Goal: Task Accomplishment & Management: Use online tool/utility

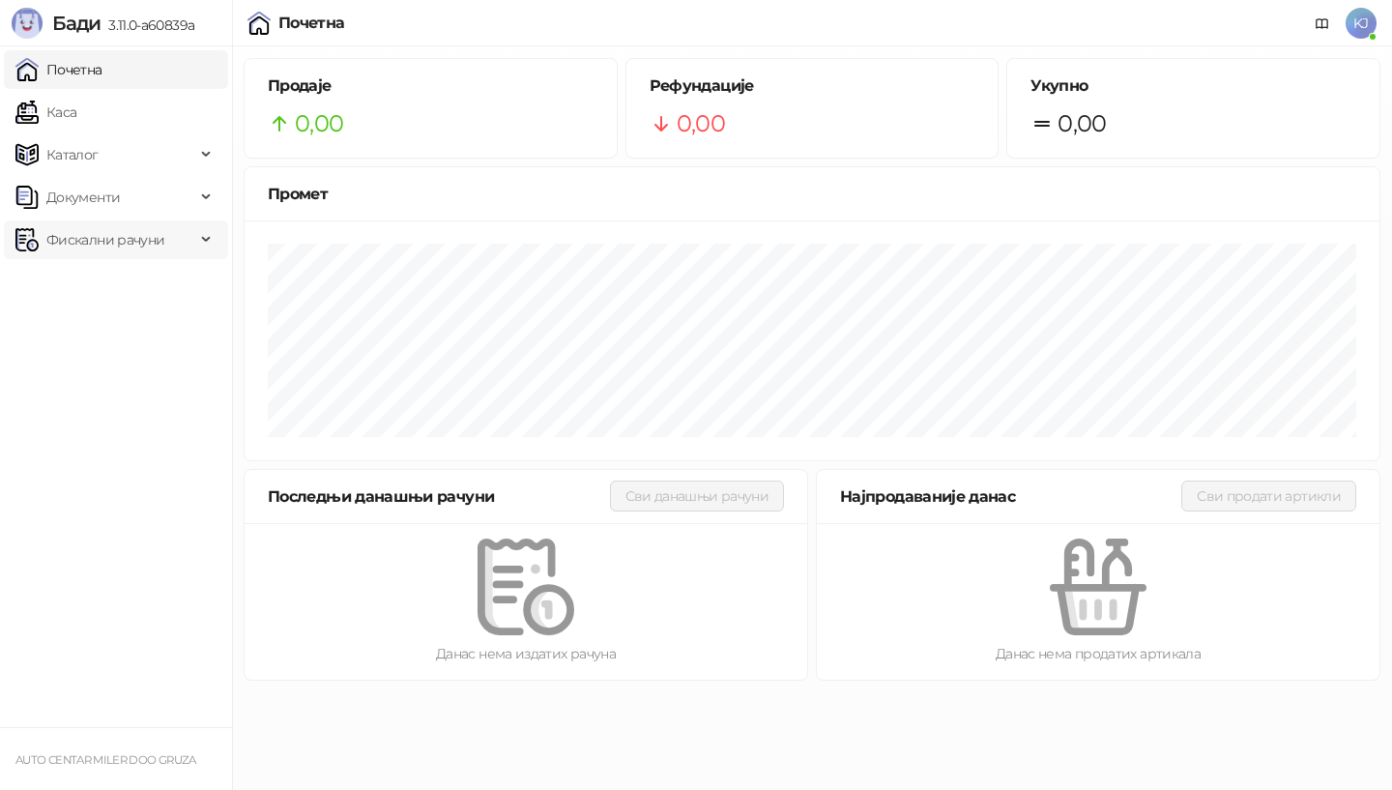
click at [91, 243] on span "Фискални рачуни" at bounding box center [105, 239] width 118 height 39
click at [126, 317] on link "По данима" at bounding box center [74, 325] width 102 height 39
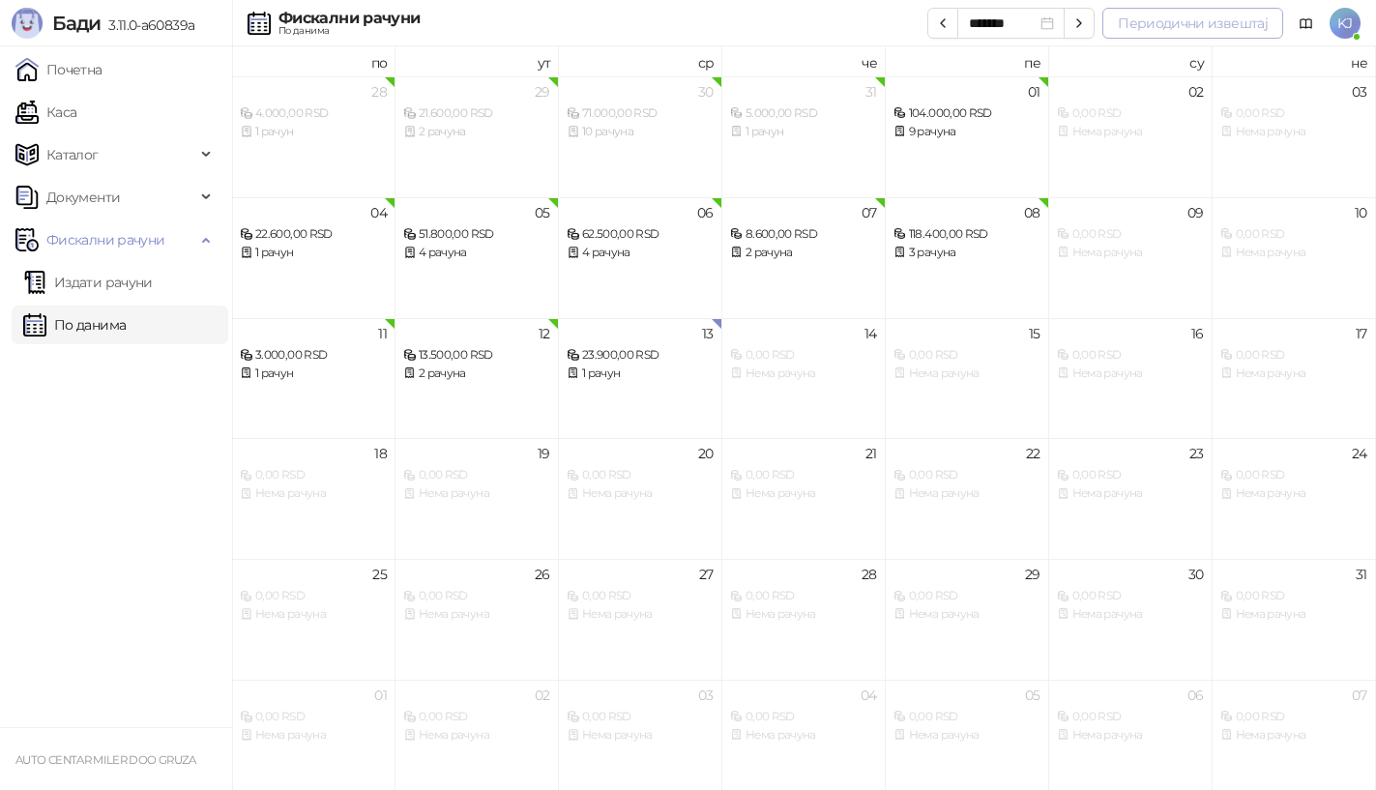
click at [1146, 21] on button "Периодични извештај" at bounding box center [1192, 23] width 181 height 31
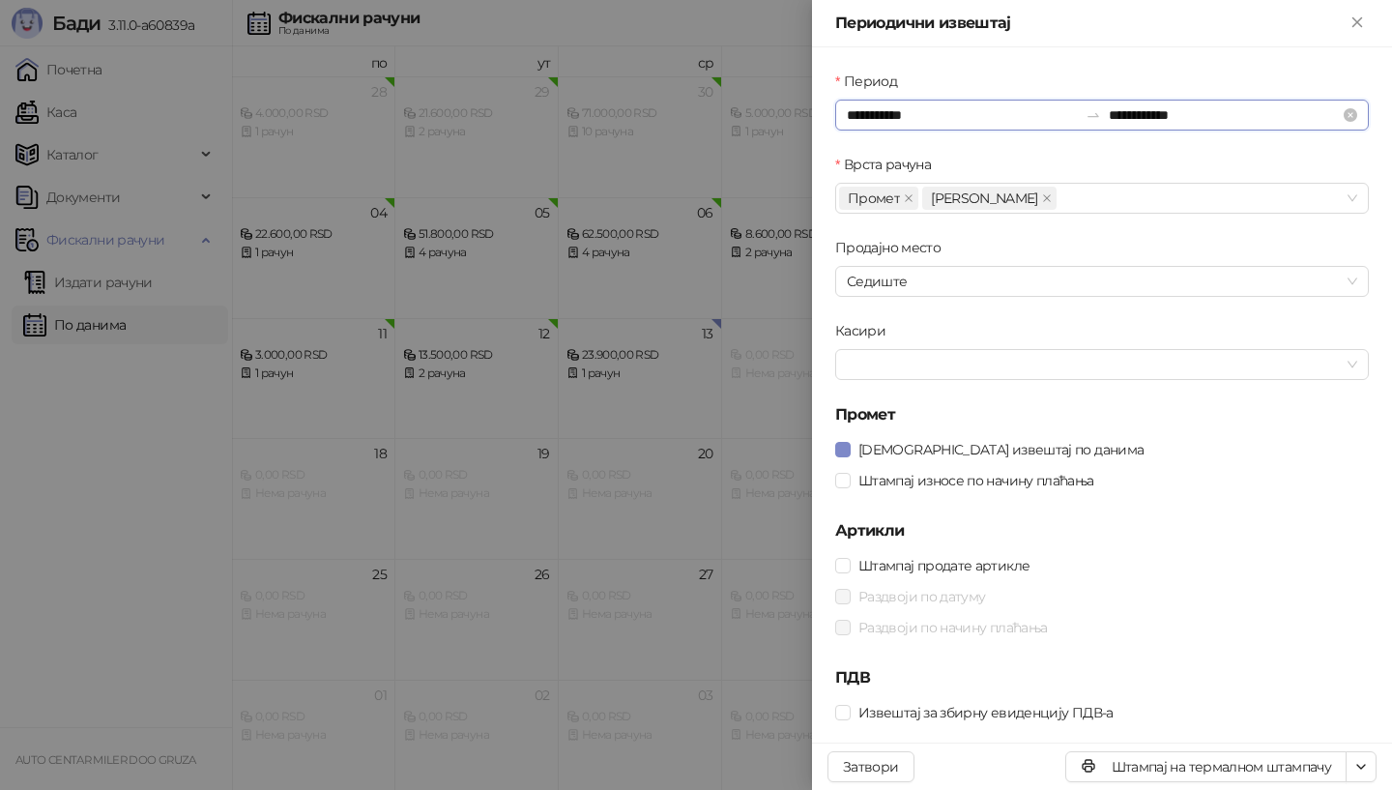
click at [878, 115] on input "**********" at bounding box center [962, 114] width 231 height 21
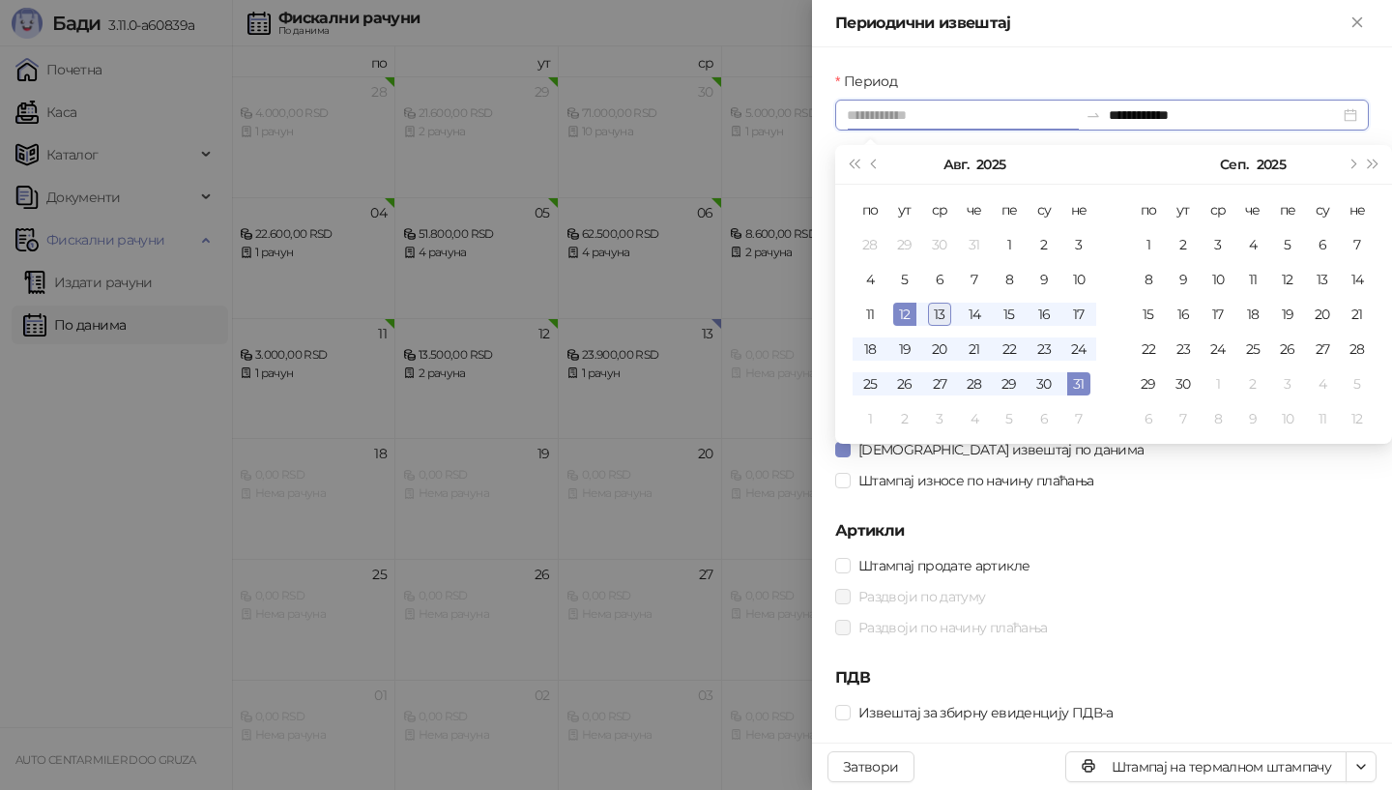
type input "**********"
click at [946, 313] on div "13" at bounding box center [939, 314] width 23 height 23
click at [945, 313] on div "13" at bounding box center [939, 314] width 23 height 23
type input "**********"
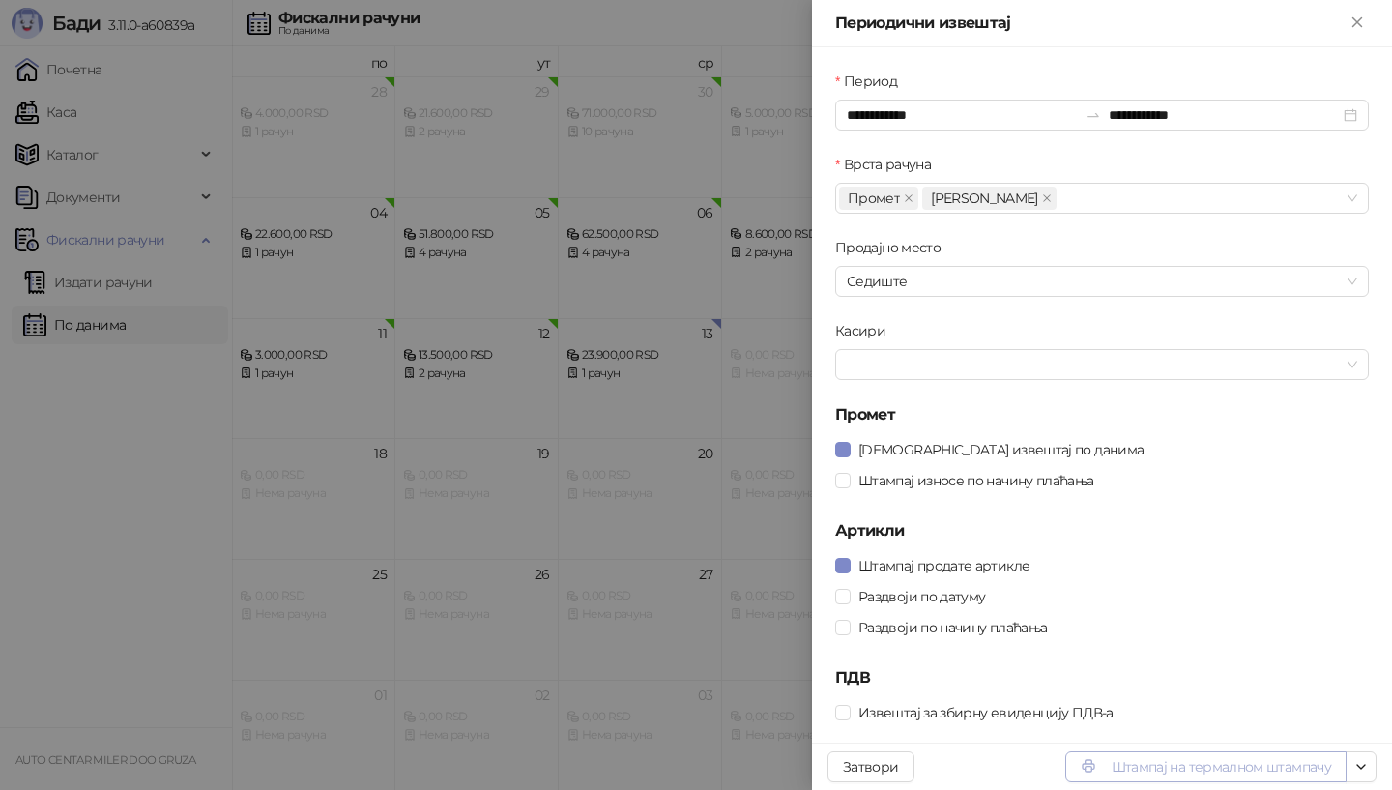
click at [1182, 770] on button "Штампај на термалном штампачу" at bounding box center [1205, 766] width 281 height 31
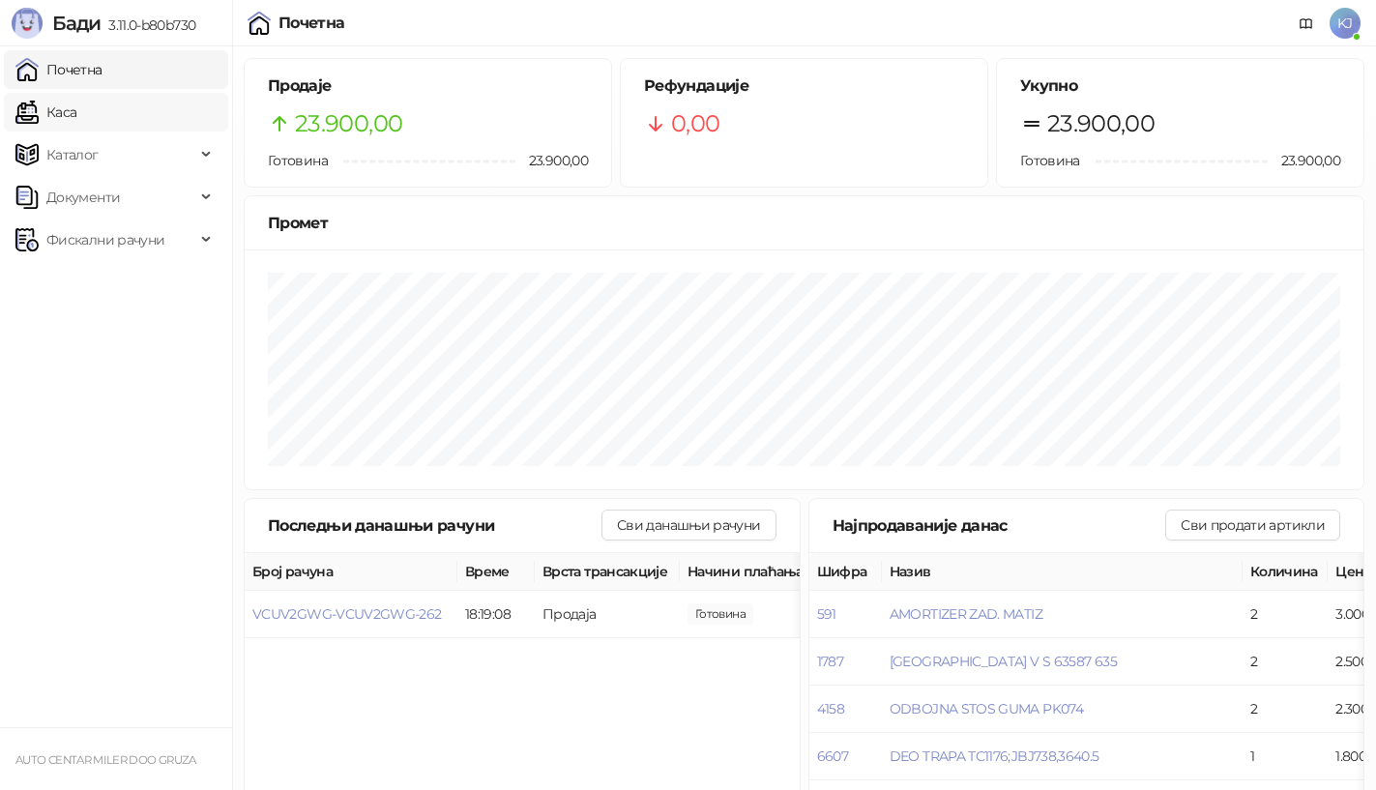
click at [76, 116] on link "Каса" at bounding box center [45, 112] width 61 height 39
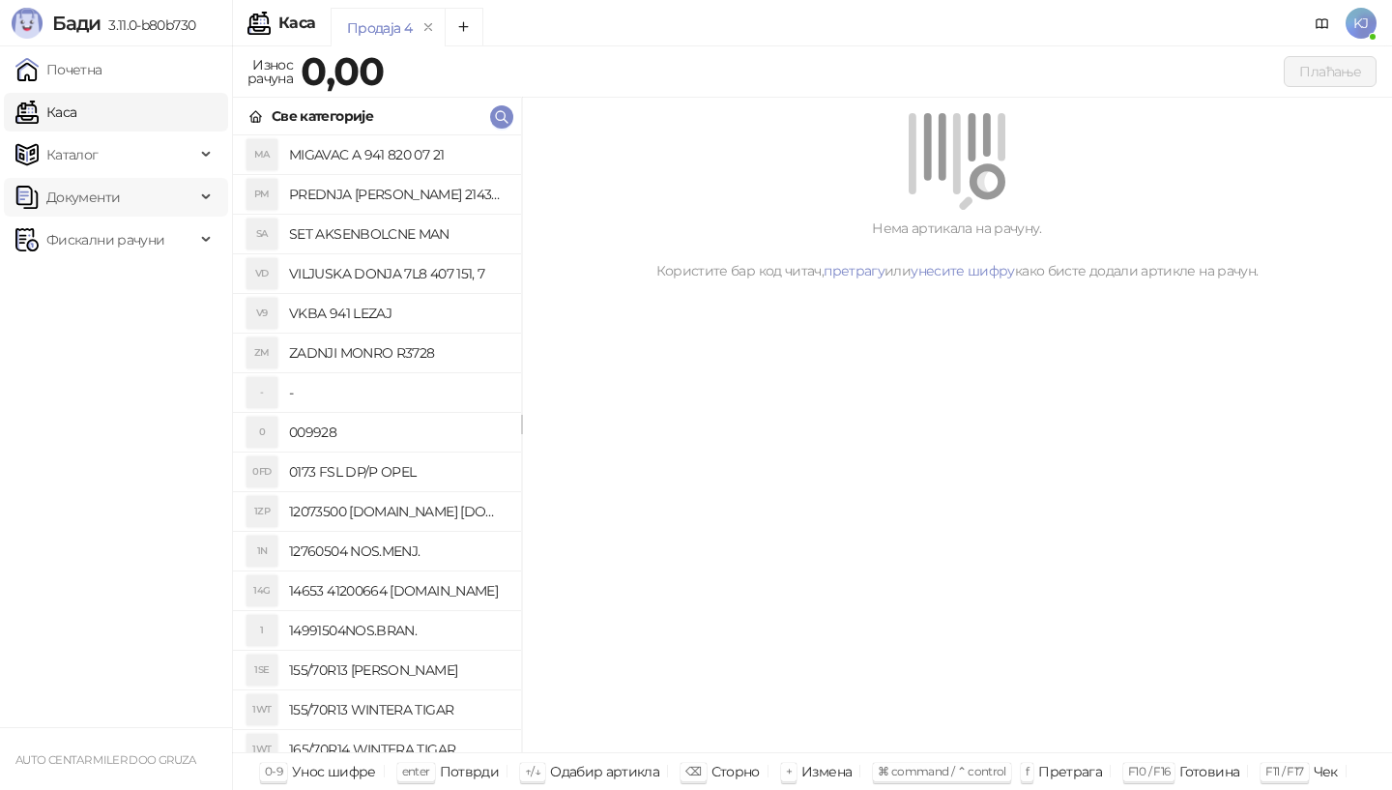
click at [62, 191] on span "Документи" at bounding box center [82, 197] width 73 height 39
click at [138, 237] on link "Улазни документи" at bounding box center [100, 239] width 154 height 39
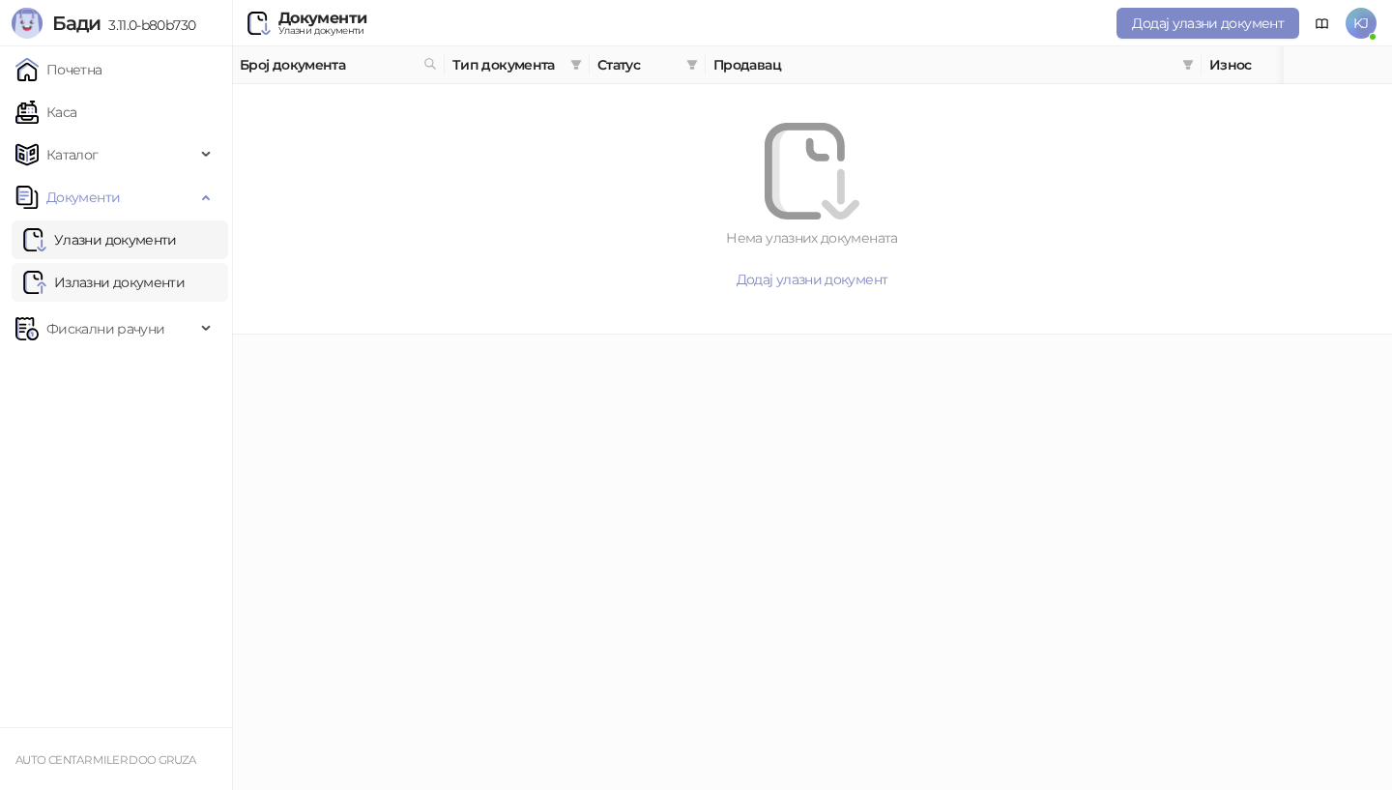
click at [132, 278] on link "Излазни документи" at bounding box center [103, 282] width 161 height 39
click at [97, 200] on span "Документи" at bounding box center [82, 197] width 73 height 39
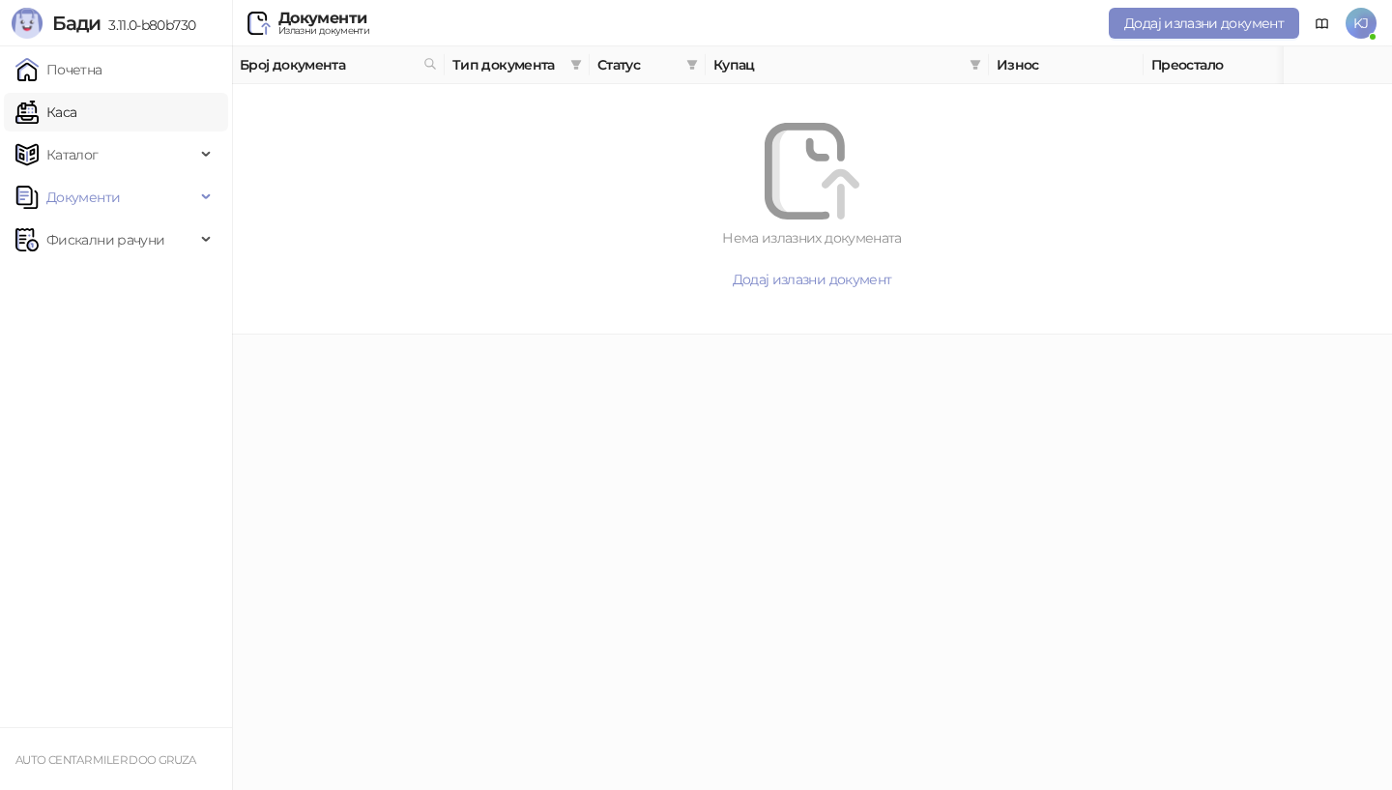
click at [76, 122] on link "Каса" at bounding box center [45, 112] width 61 height 39
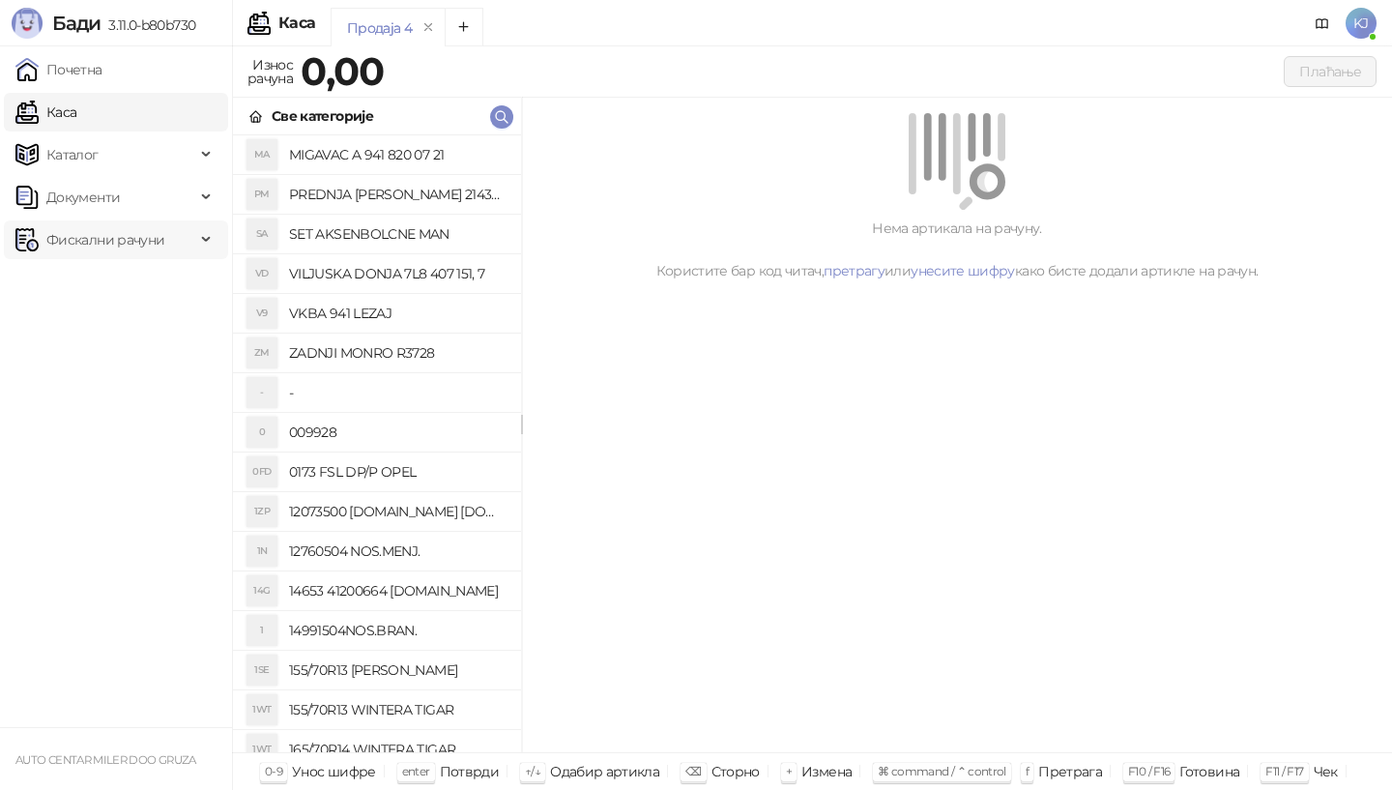
click at [100, 243] on span "Фискални рачуни" at bounding box center [105, 239] width 118 height 39
